Goal: Task Accomplishment & Management: Manage account settings

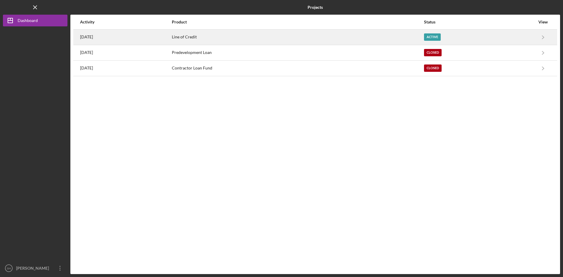
click at [86, 38] on time "[DATE]" at bounding box center [86, 37] width 13 height 5
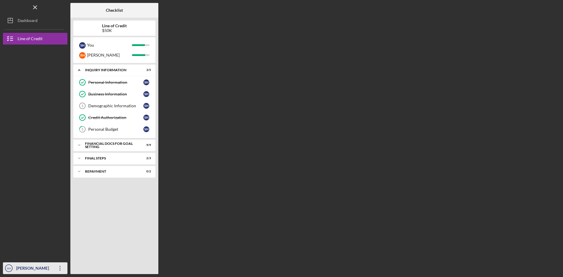
click at [39, 266] on div "[PERSON_NAME]" at bounding box center [34, 269] width 38 height 13
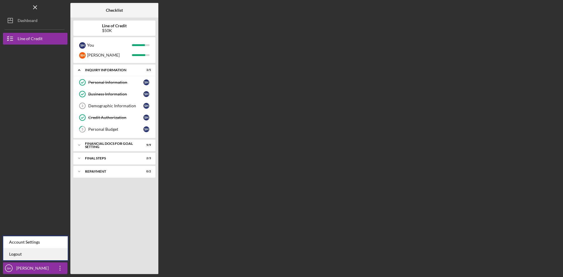
click at [13, 254] on link "Logout" at bounding box center [35, 255] width 65 height 12
